Goal: Information Seeking & Learning: Check status

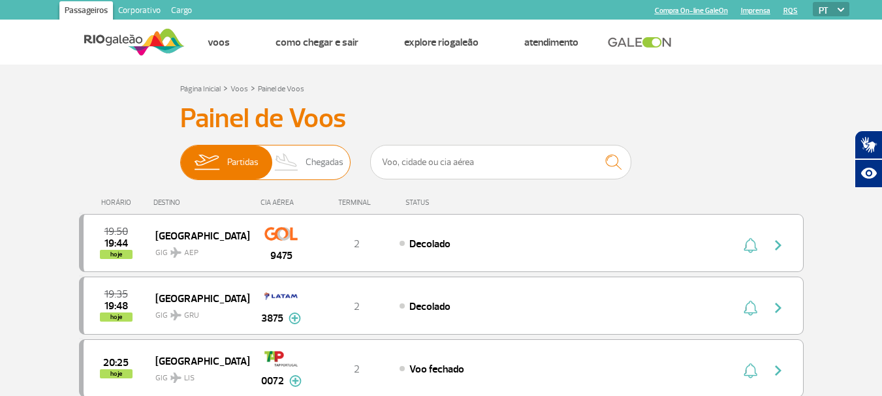
click at [326, 164] on span "Chegadas" at bounding box center [324, 163] width 38 height 34
click at [180, 156] on input "Partidas Chegadas" at bounding box center [180, 156] width 0 height 0
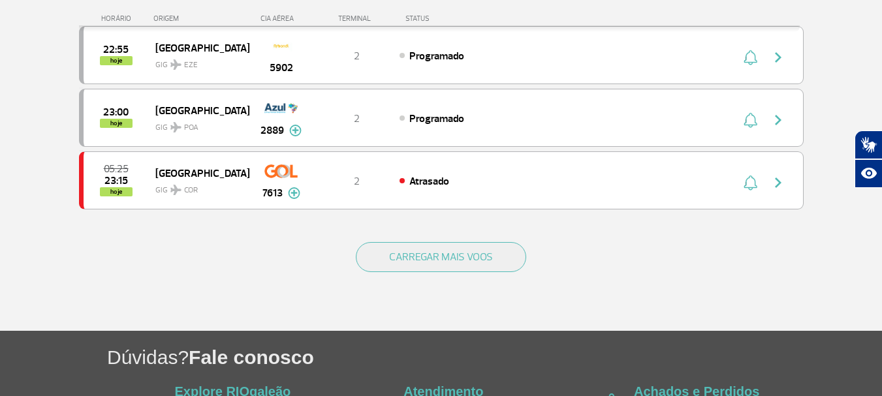
scroll to position [1259, 0]
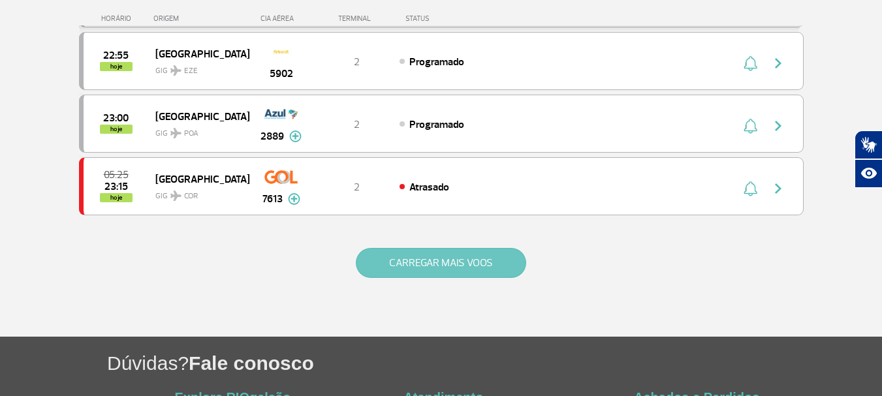
click at [491, 270] on button "CARREGAR MAIS VOOS" at bounding box center [441, 263] width 170 height 30
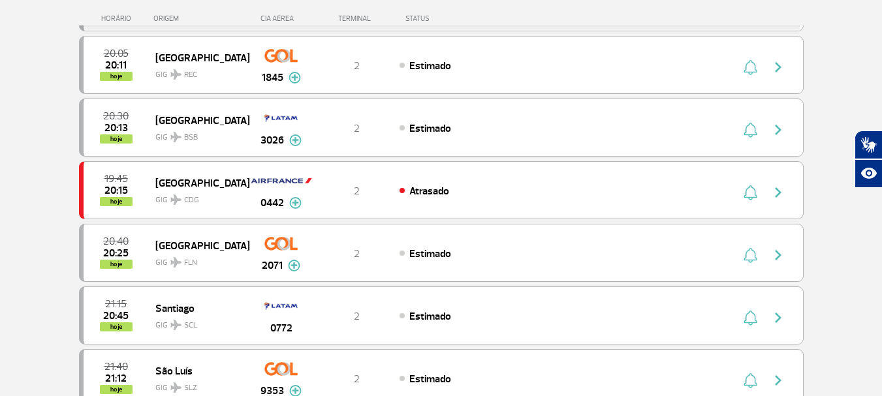
scroll to position [0, 0]
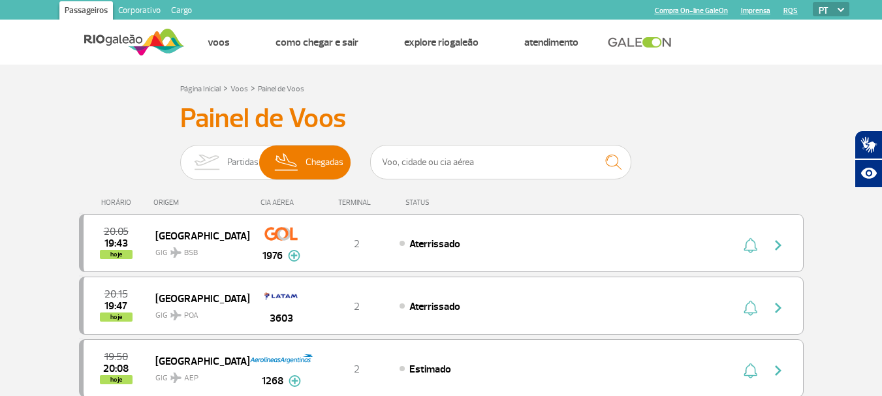
click at [139, 7] on link "Corporativo" at bounding box center [139, 11] width 53 height 21
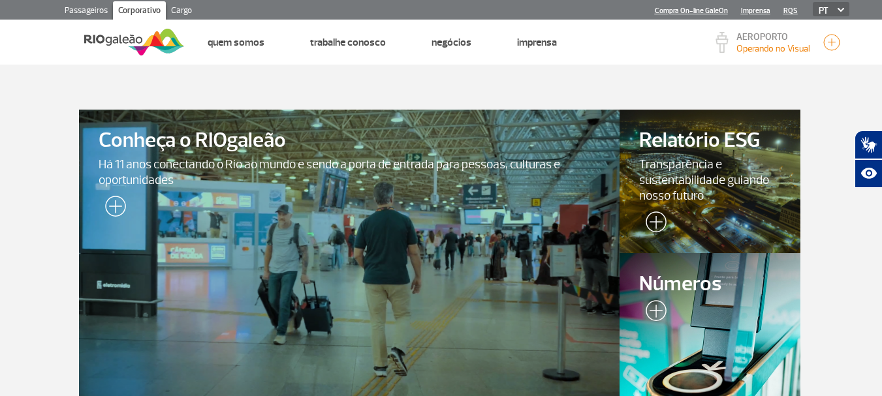
click at [185, 4] on link "Cargo" at bounding box center [181, 11] width 31 height 21
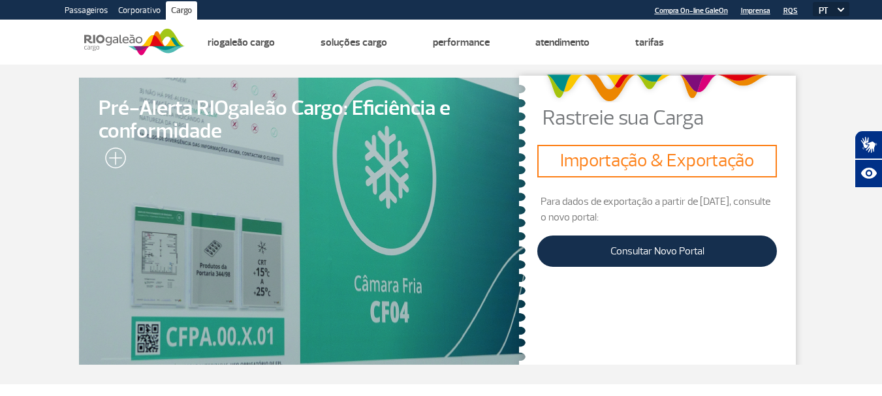
click at [101, 38] on img at bounding box center [134, 42] width 100 height 32
click at [83, 10] on link "Passageiros" at bounding box center [86, 11] width 54 height 21
